Goal: Information Seeking & Learning: Find specific fact

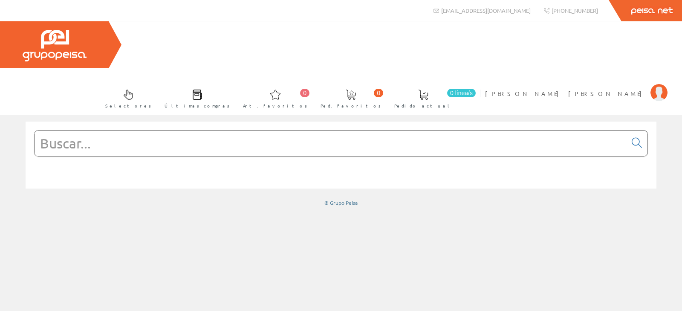
click at [243, 130] on input "text" at bounding box center [331, 143] width 592 height 26
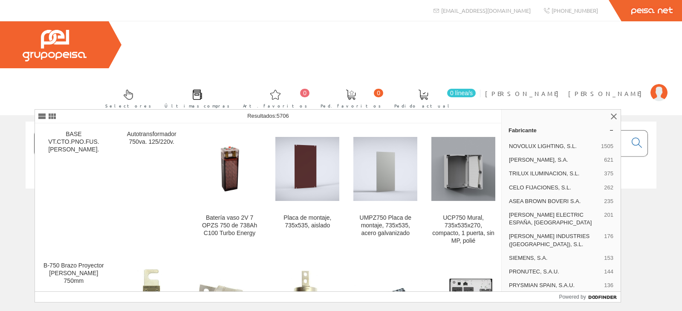
type input "7"
